Goal: Navigation & Orientation: Find specific page/section

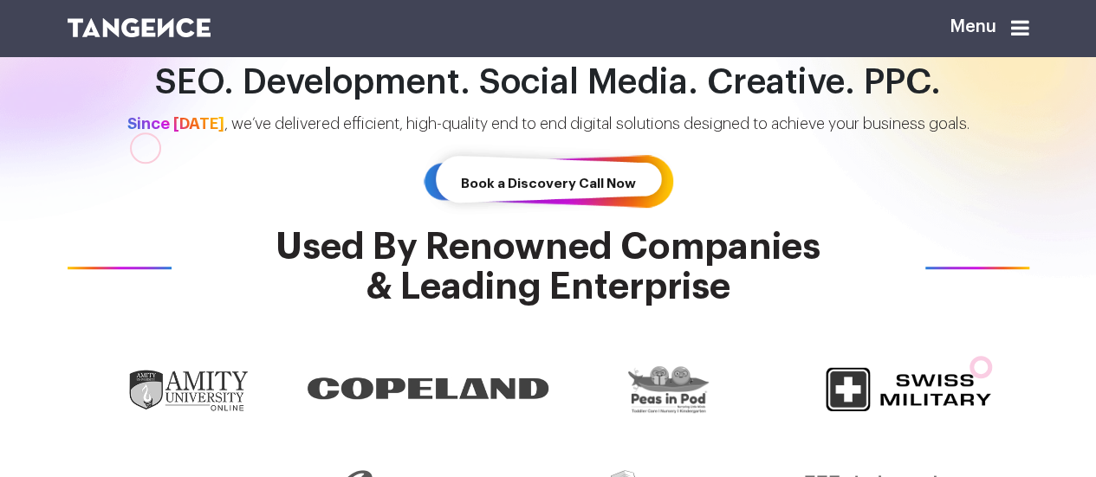
scroll to position [347, 0]
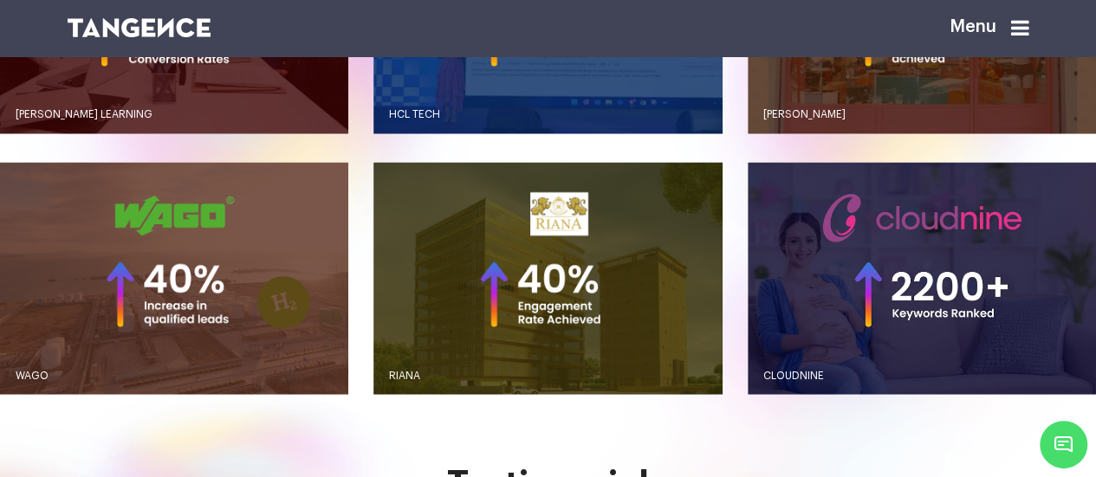
scroll to position [1503, 0]
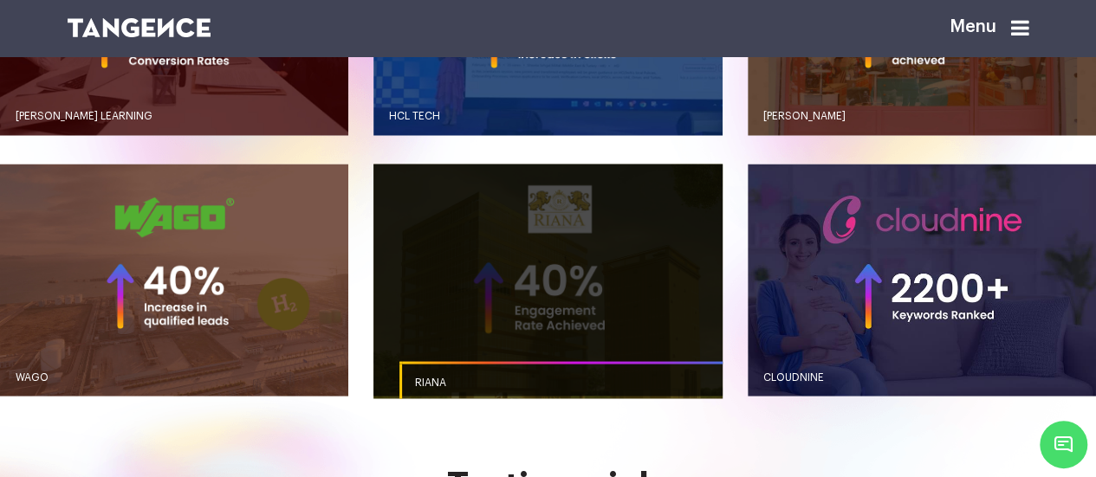
click at [629, 288] on link "button" at bounding box center [547, 280] width 348 height 232
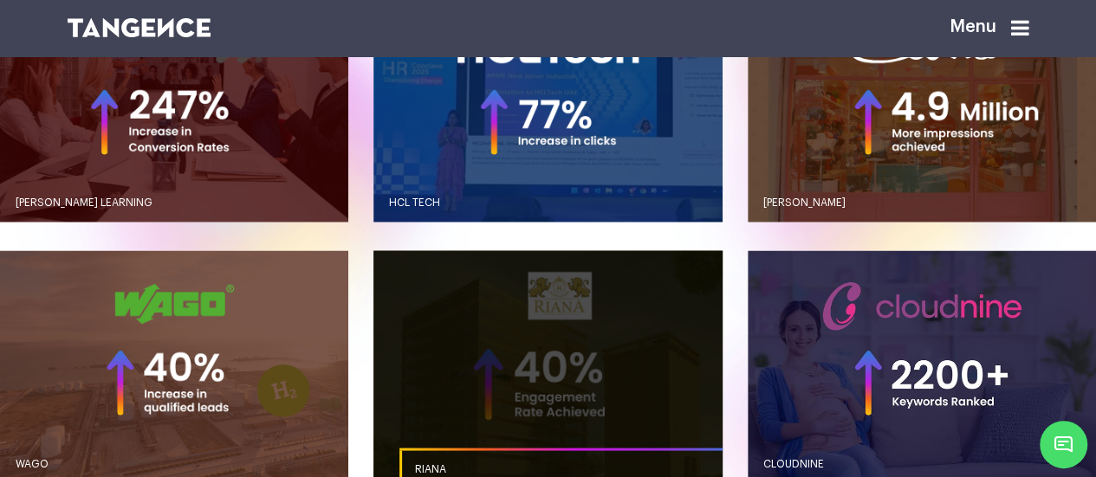
scroll to position [1330, 0]
